Goal: Navigation & Orientation: Go to known website

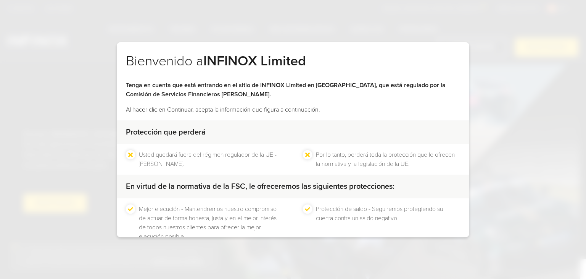
scroll to position [49, 0]
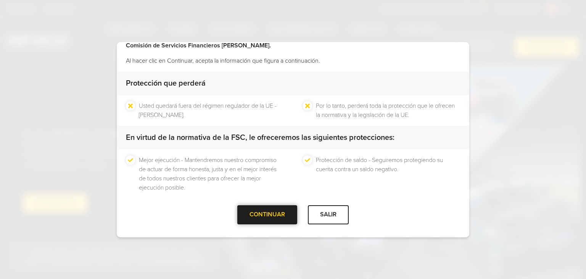
click at [268, 215] on div at bounding box center [268, 215] width 0 height 0
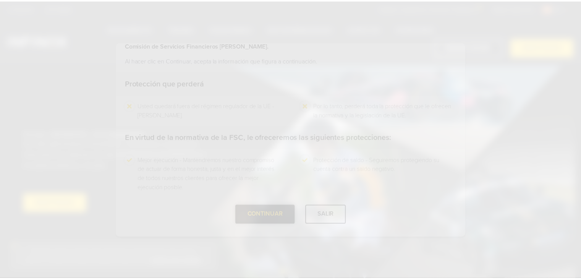
scroll to position [0, 0]
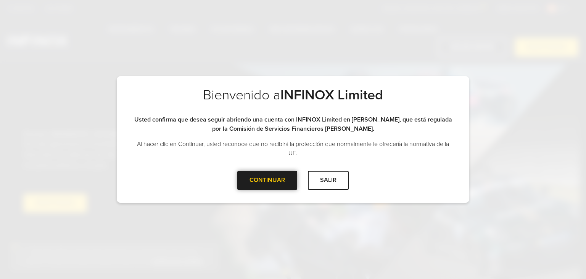
click at [268, 180] on div at bounding box center [268, 180] width 0 height 0
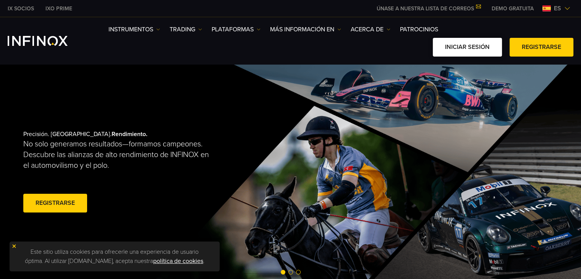
click at [463, 50] on link "Iniciar sesión" at bounding box center [467, 47] width 69 height 19
